Goal: Task Accomplishment & Management: Manage account settings

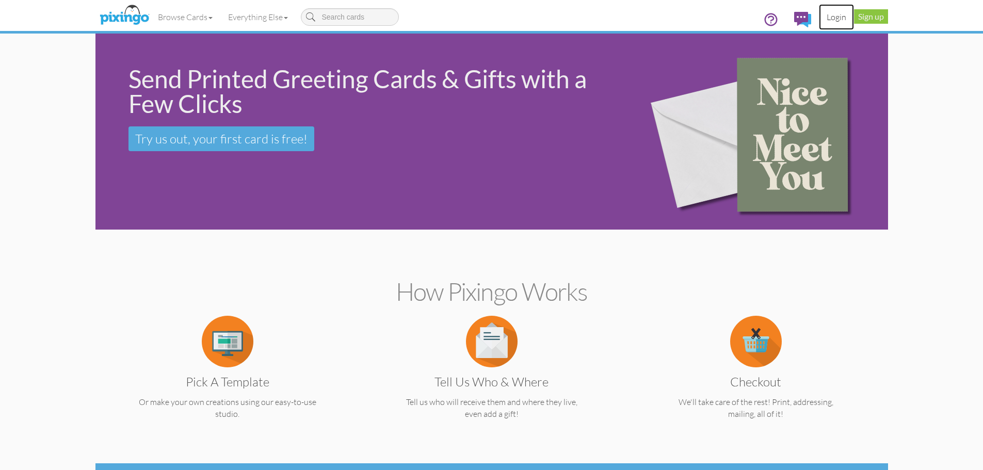
click at [834, 15] on link "Login" at bounding box center [836, 17] width 35 height 26
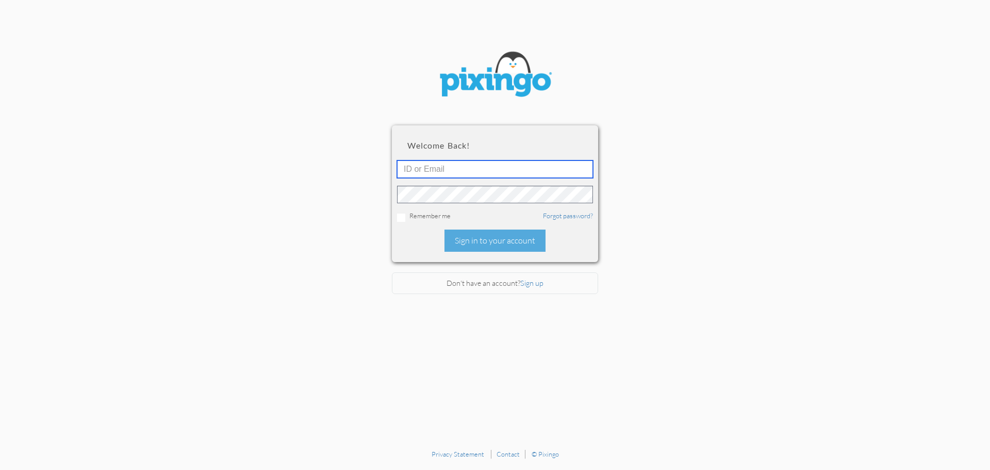
type input "4745"
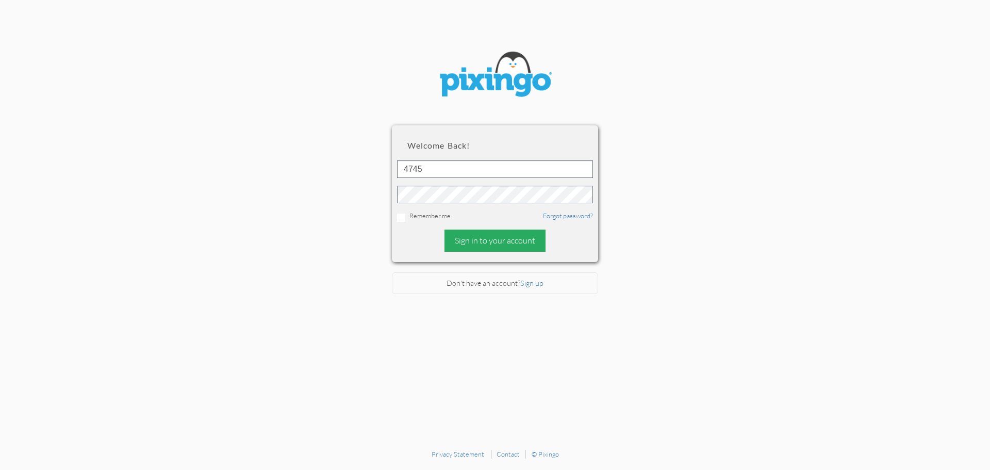
click at [482, 239] on div "Sign in to your account" at bounding box center [495, 241] width 101 height 22
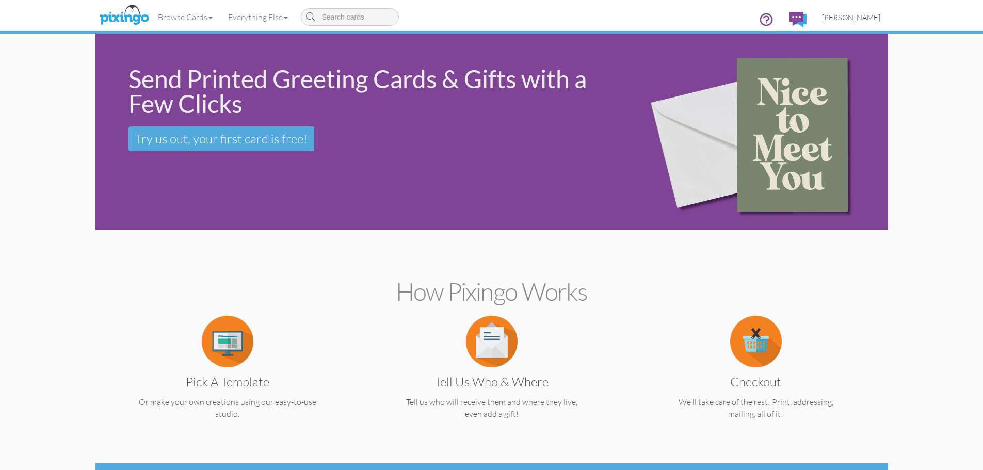
click at [851, 17] on span "[PERSON_NAME]" at bounding box center [851, 17] width 58 height 9
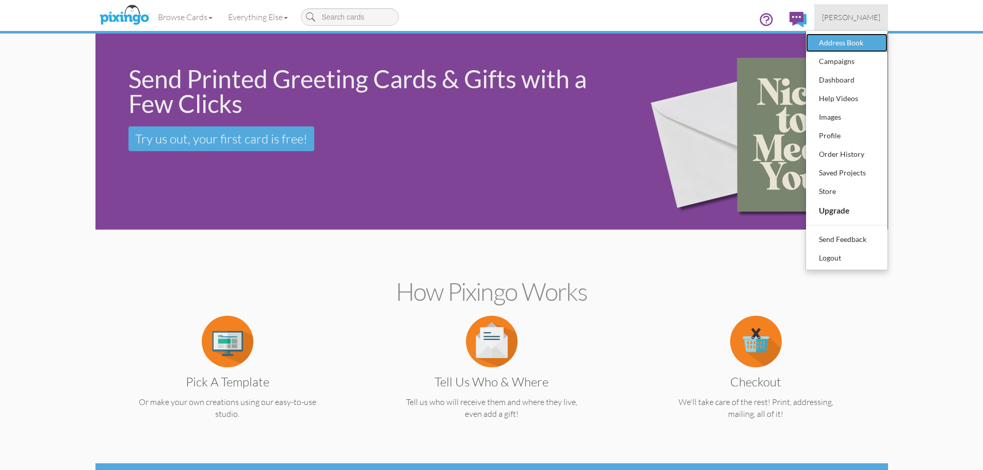
click at [832, 42] on div "Address Book" at bounding box center [846, 42] width 61 height 15
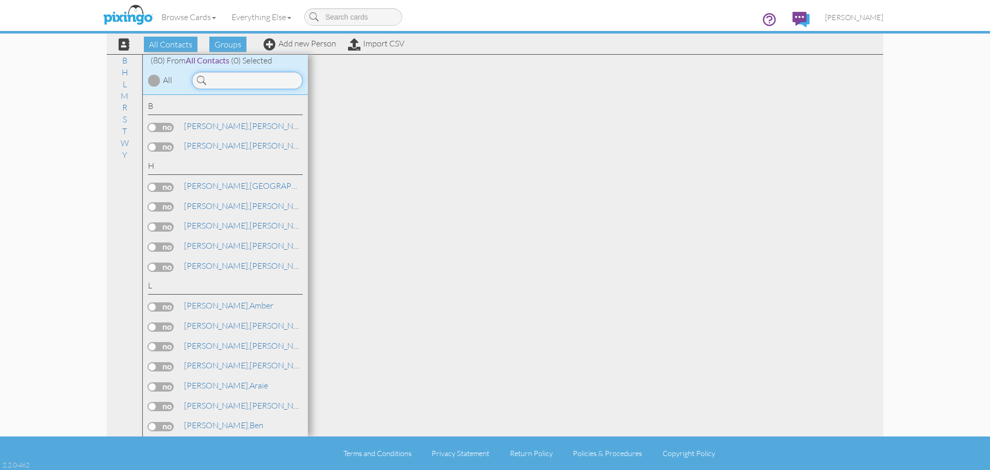
click at [208, 77] on input at bounding box center [247, 81] width 111 height 18
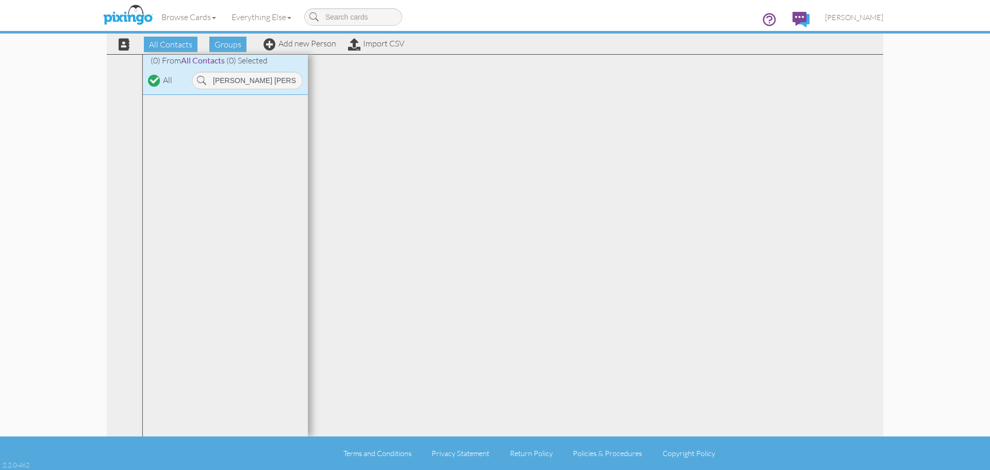
click at [324, 86] on div at bounding box center [596, 246] width 576 height 382
click at [315, 42] on link "Add new Person" at bounding box center [300, 43] width 73 height 10
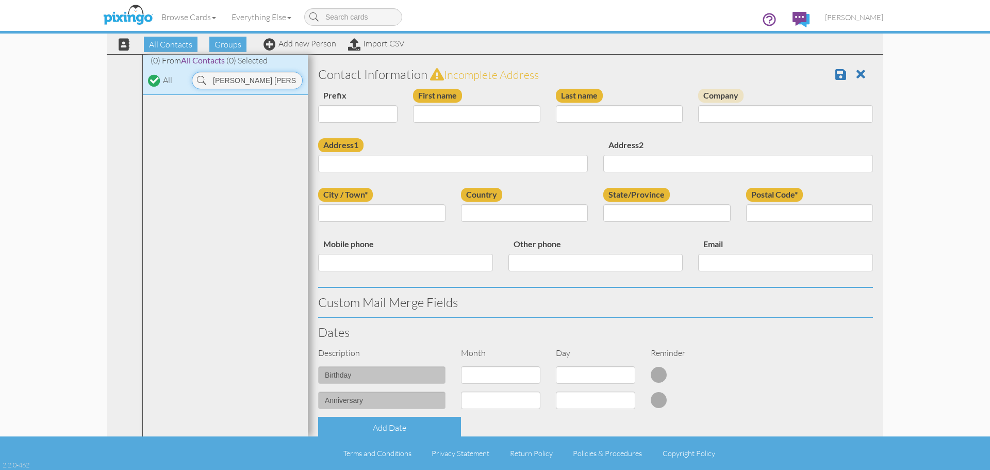
click at [289, 78] on input "Barrett Robert Welburn" at bounding box center [247, 81] width 111 height 18
type input "B"
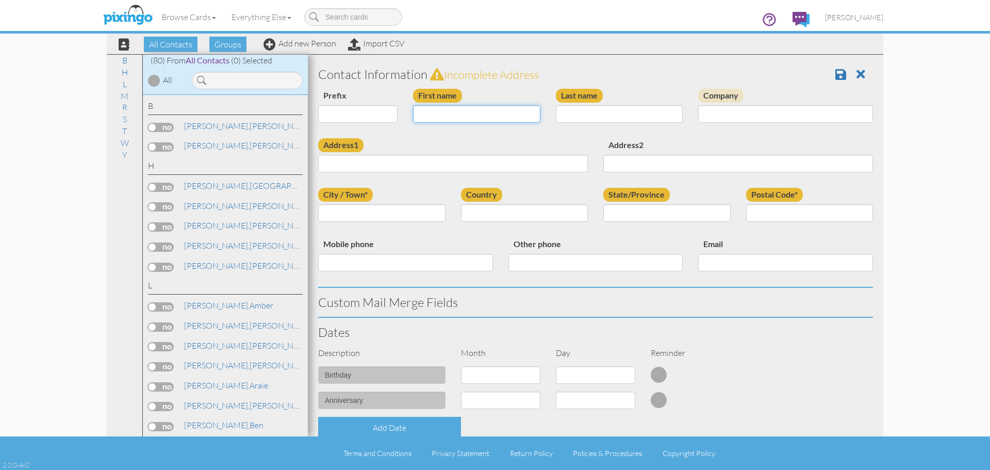
drag, startPoint x: 420, startPoint y: 112, endPoint x: 438, endPoint y: 124, distance: 21.5
click at [420, 112] on input "First name" at bounding box center [476, 114] width 127 height 18
type input "[PERSON_NAME]"
type input "Welburn"
click at [558, 131] on div "Prefix Dr. Mr. Mrs. First name Barrett Robert Last name Welburn Company" at bounding box center [595, 114] width 570 height 50
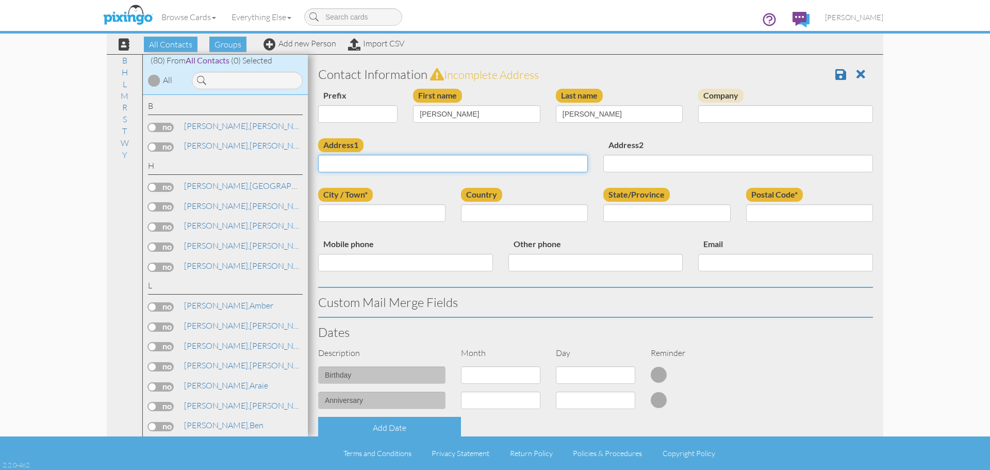
click at [393, 162] on input "Address1" at bounding box center [453, 164] width 270 height 18
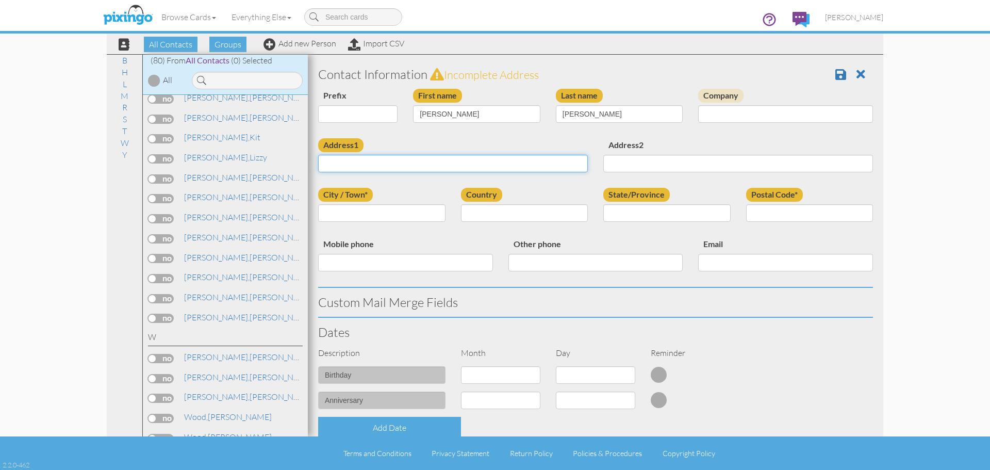
scroll to position [1357, 0]
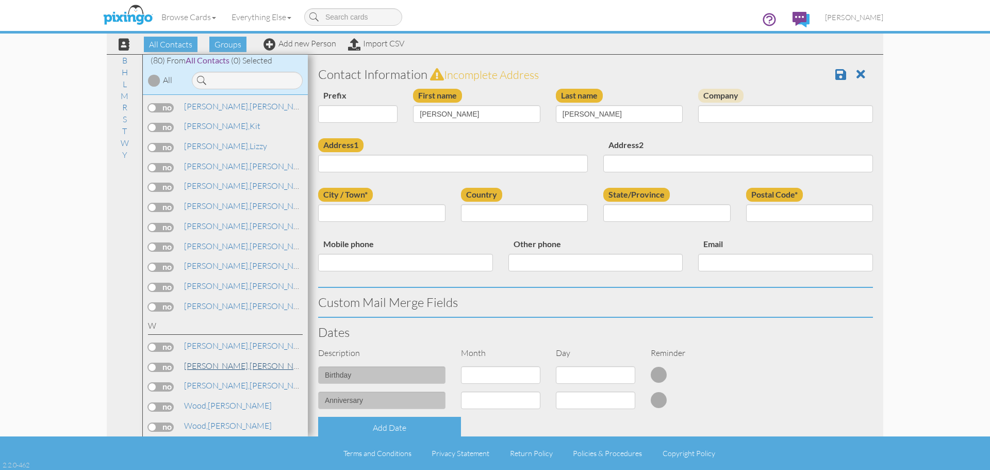
click at [200, 367] on span "[PERSON_NAME]," at bounding box center [217, 366] width 66 height 10
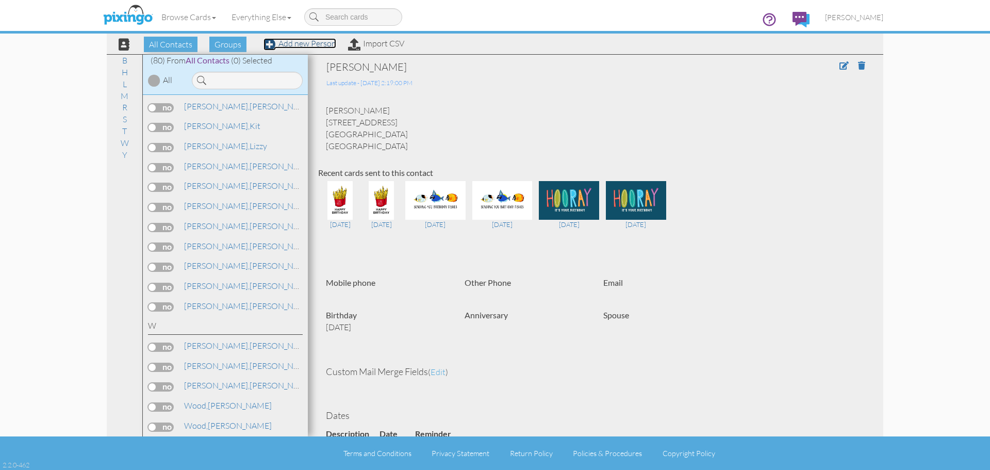
click at [296, 42] on link "Add new Person" at bounding box center [300, 43] width 73 height 10
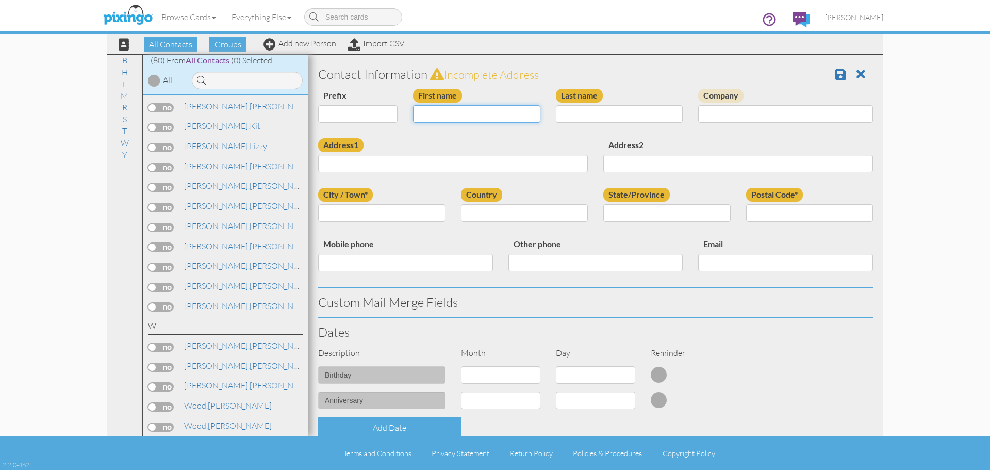
click at [432, 112] on input "First name" at bounding box center [476, 114] width 127 height 18
type input "[PERSON_NAME]"
click at [562, 116] on input "Last name" at bounding box center [619, 114] width 127 height 18
type input "Welburn"
type input "[STREET_ADDRESS]"
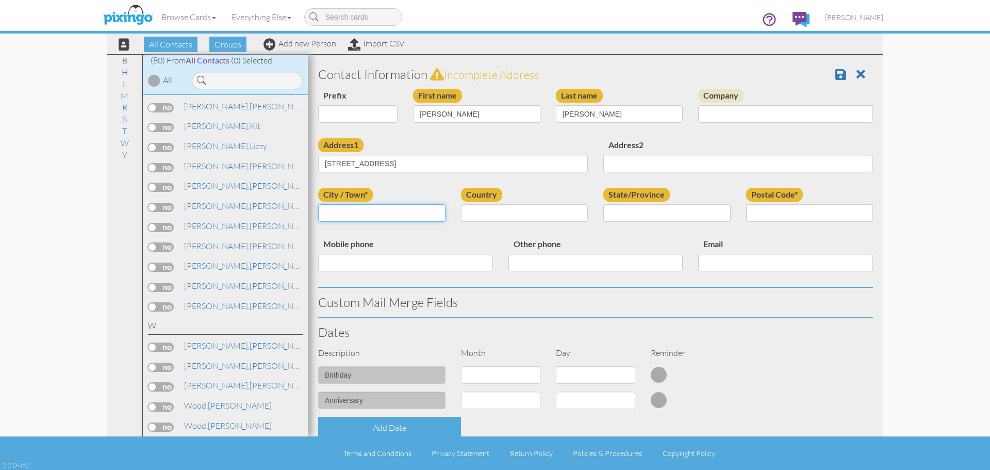
type input "Livonia"
select select "object:994"
type input "48154"
select select "object:1501"
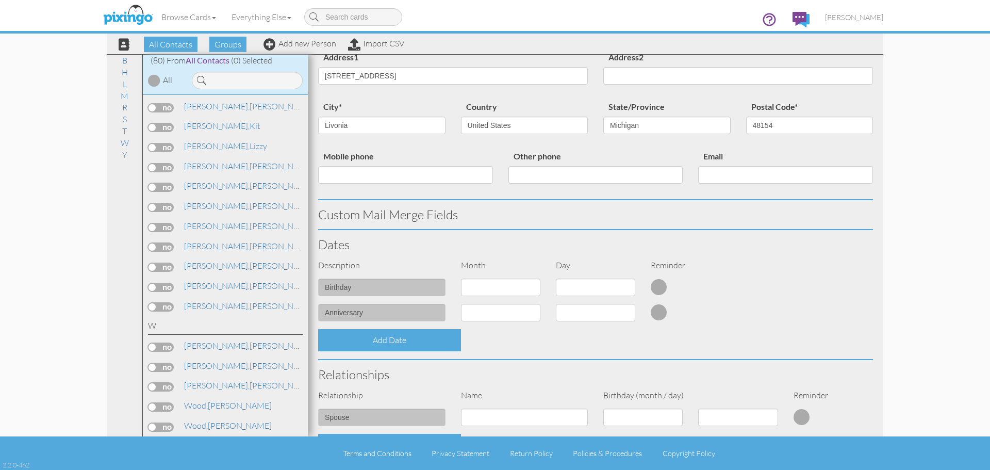
scroll to position [103, 0]
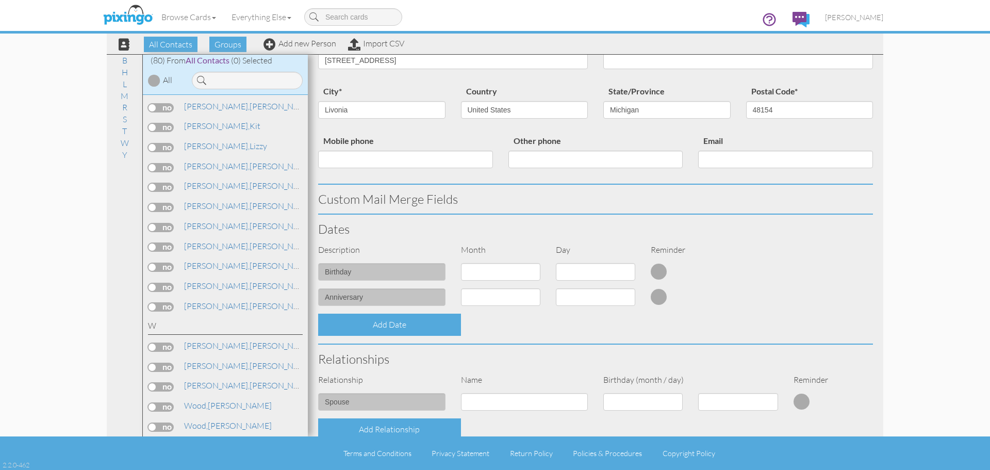
type input "Welburn"
click at [533, 272] on select "1 - Jan 2 - Feb 3 - Mar 4 - Apr 5 - May 6 - Jun 7 - Jul 8 - Aug 9 - Sep 10 - Oc…" at bounding box center [500, 272] width 79 height 18
select select "object:1465"
click at [461, 263] on select "1 - Jan 2 - Feb 3 - Mar 4 - Apr 5 - May 6 - Jun 7 - Jul 8 - Aug 9 - Sep 10 - Oc…" at bounding box center [500, 272] width 79 height 18
click at [628, 273] on select "1 2 3 4 5 6 7 8 9 10 11 12 13 14 15 16 17 18 19 20 21 22 23 24 25 26 27 28 29 30" at bounding box center [595, 272] width 79 height 18
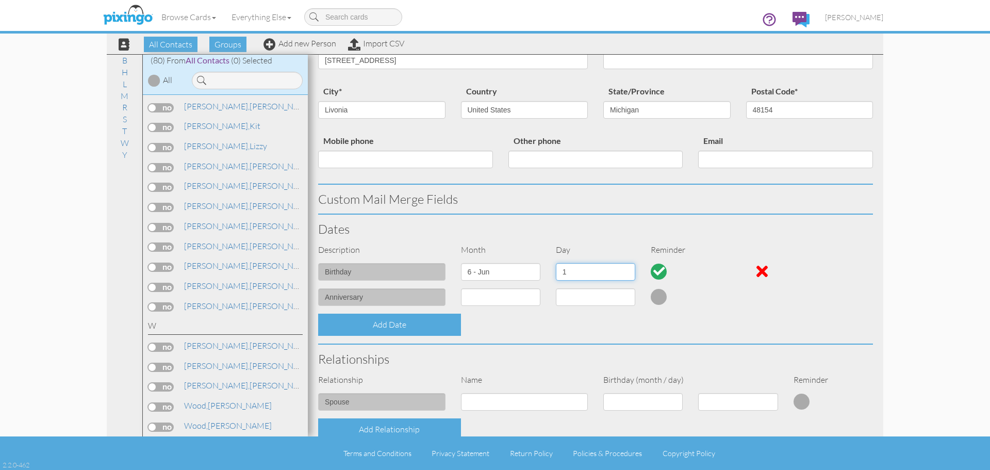
select select "number:22"
click at [556, 263] on select "1 2 3 4 5 6 7 8 9 10 11 12 13 14 15 16 17 18 19 20 21 22 23 24 25 26 27 28 29 30" at bounding box center [595, 272] width 79 height 18
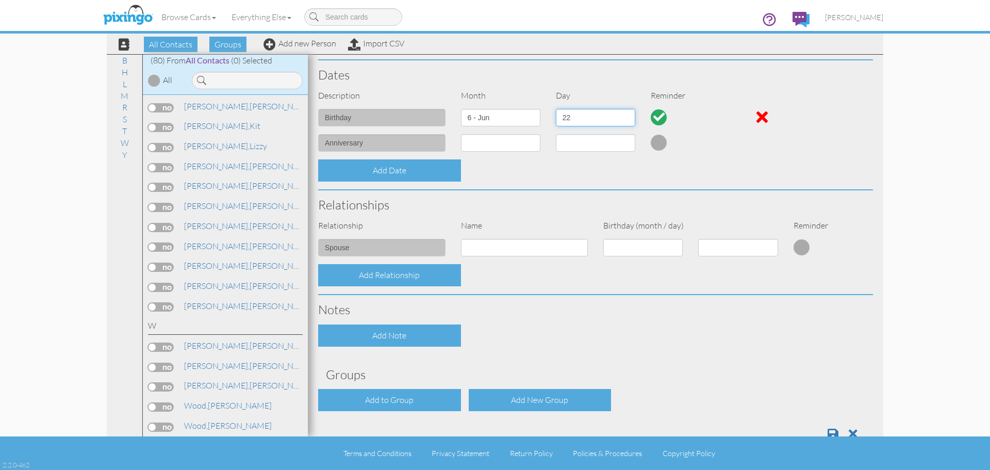
scroll to position [258, 0]
click at [349, 229] on div "Relationship" at bounding box center [381, 225] width 143 height 12
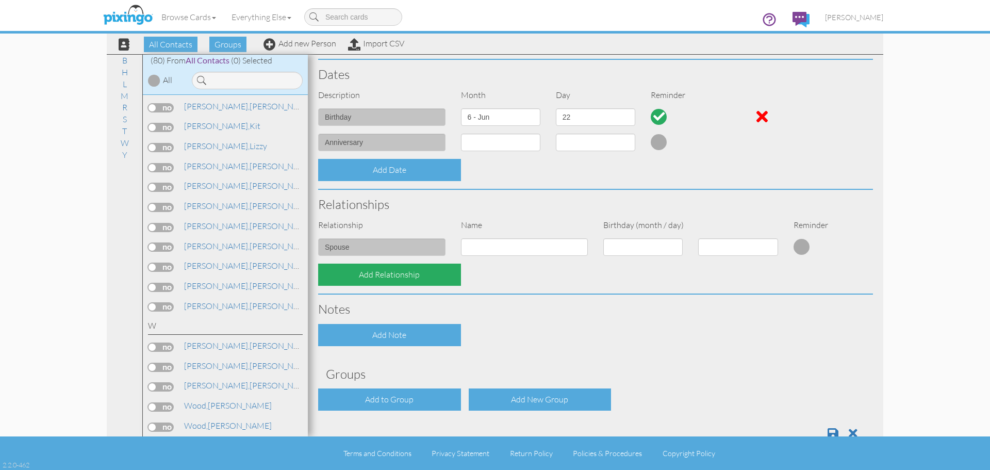
click at [418, 274] on div "Add Relationship" at bounding box center [389, 275] width 143 height 22
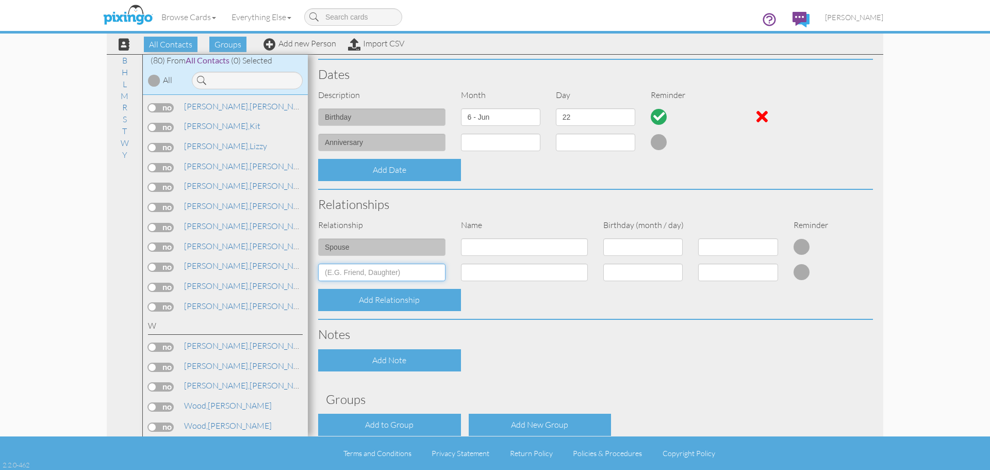
click at [416, 270] on input at bounding box center [381, 273] width 127 height 18
click at [408, 270] on input at bounding box center [381, 273] width 127 height 18
click at [408, 272] on input at bounding box center [381, 273] width 127 height 18
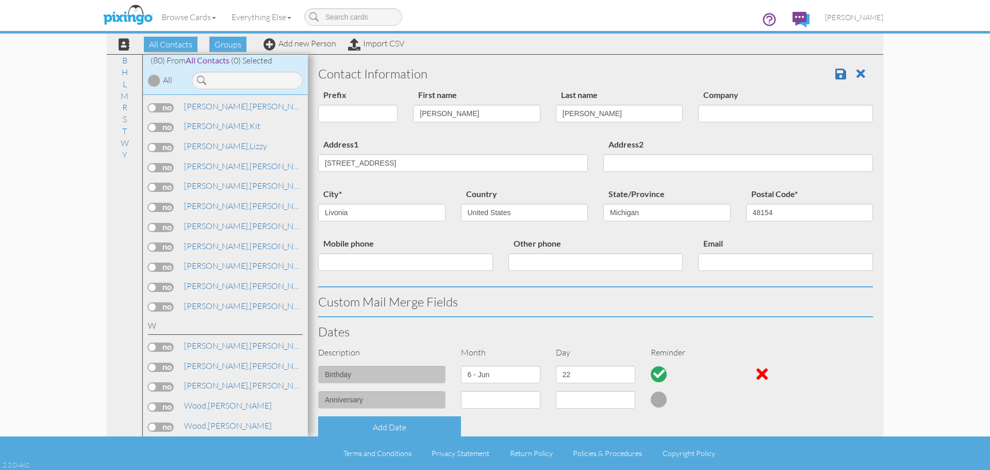
scroll to position [0, 0]
type input "great grandson"
click at [836, 76] on span at bounding box center [841, 74] width 11 height 12
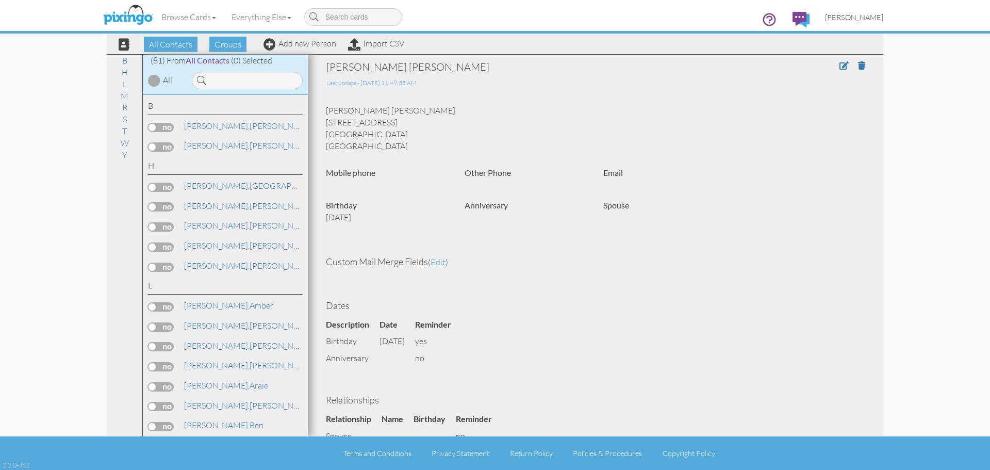
click at [855, 17] on span "[PERSON_NAME]" at bounding box center [854, 17] width 58 height 9
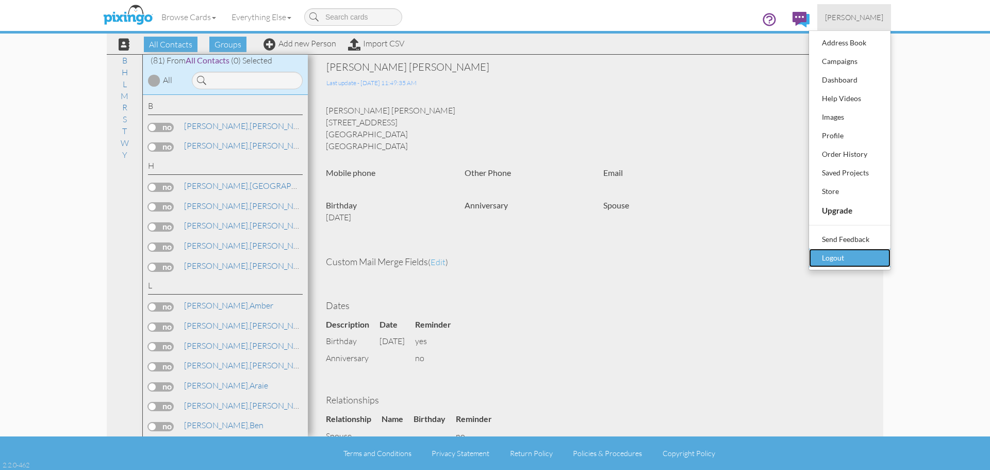
click at [833, 257] on div "Logout" at bounding box center [850, 257] width 61 height 15
